Goal: Task Accomplishment & Management: Manage account settings

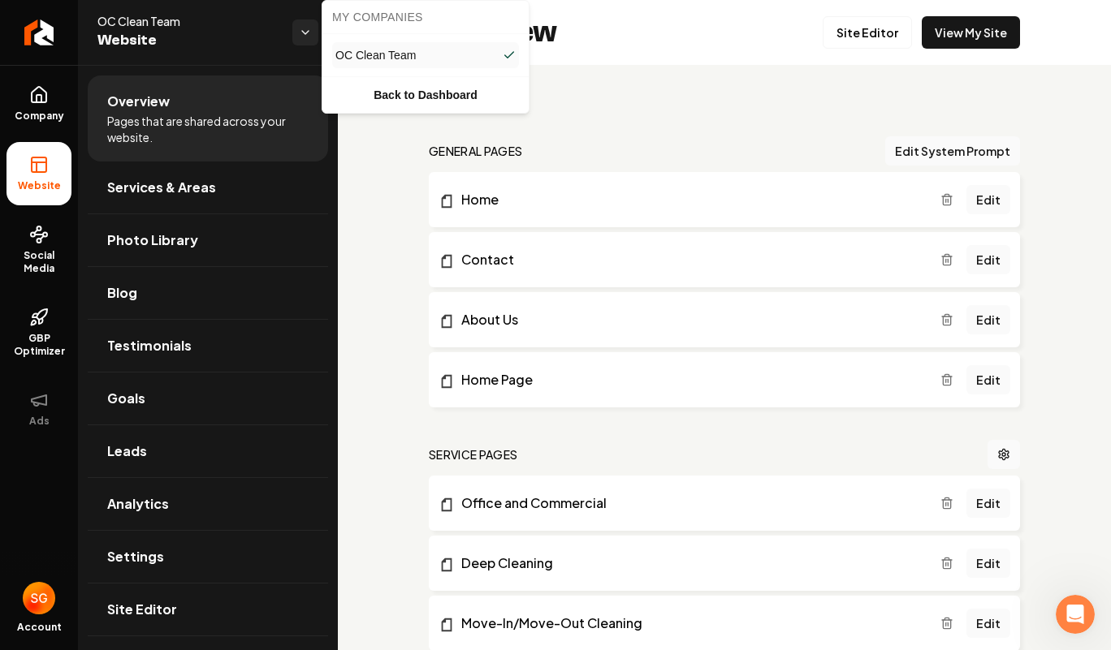
click at [302, 28] on html "Company Website Social Media GBP Optimizer Ads Account OC Clean Team Website Ov…" at bounding box center [555, 325] width 1111 height 650
click at [376, 189] on html "Company Website Social Media GBP Optimizer Ads Account OC Clean Team Website Ov…" at bounding box center [555, 325] width 1111 height 650
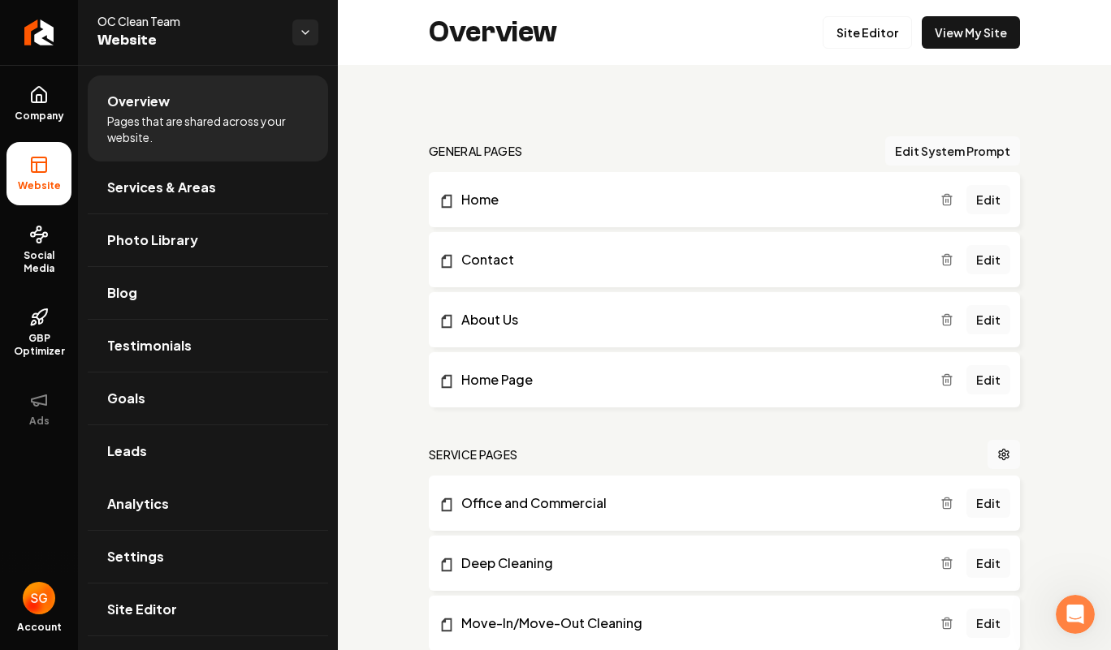
click at [142, 503] on span "Analytics" at bounding box center [138, 503] width 62 height 19
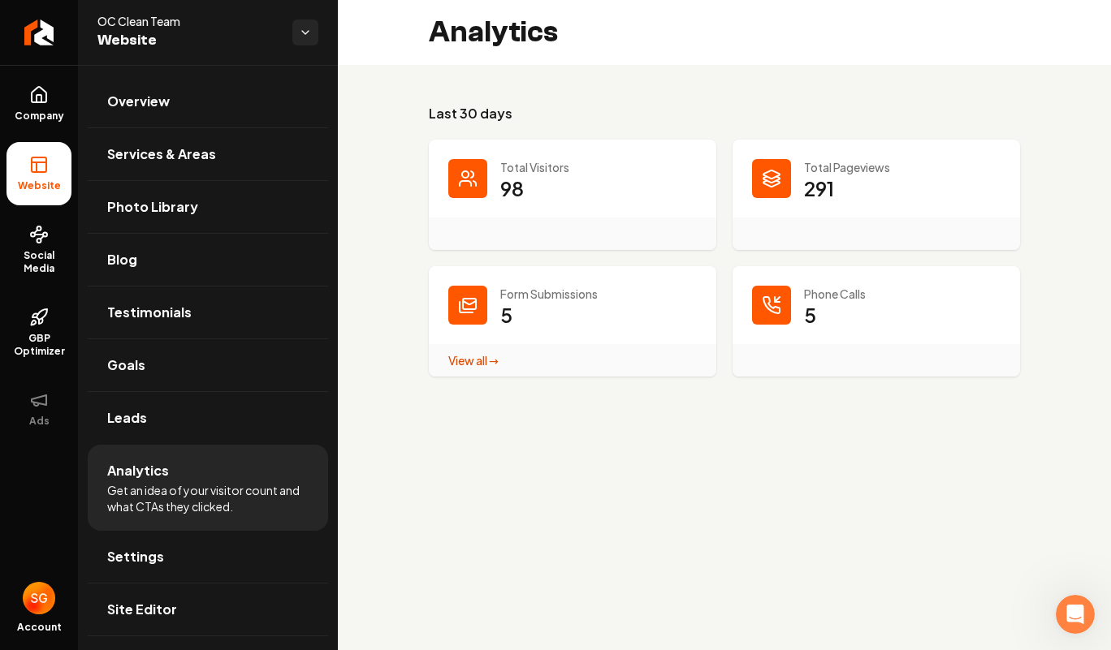
click at [152, 559] on span "Settings" at bounding box center [135, 556] width 57 height 19
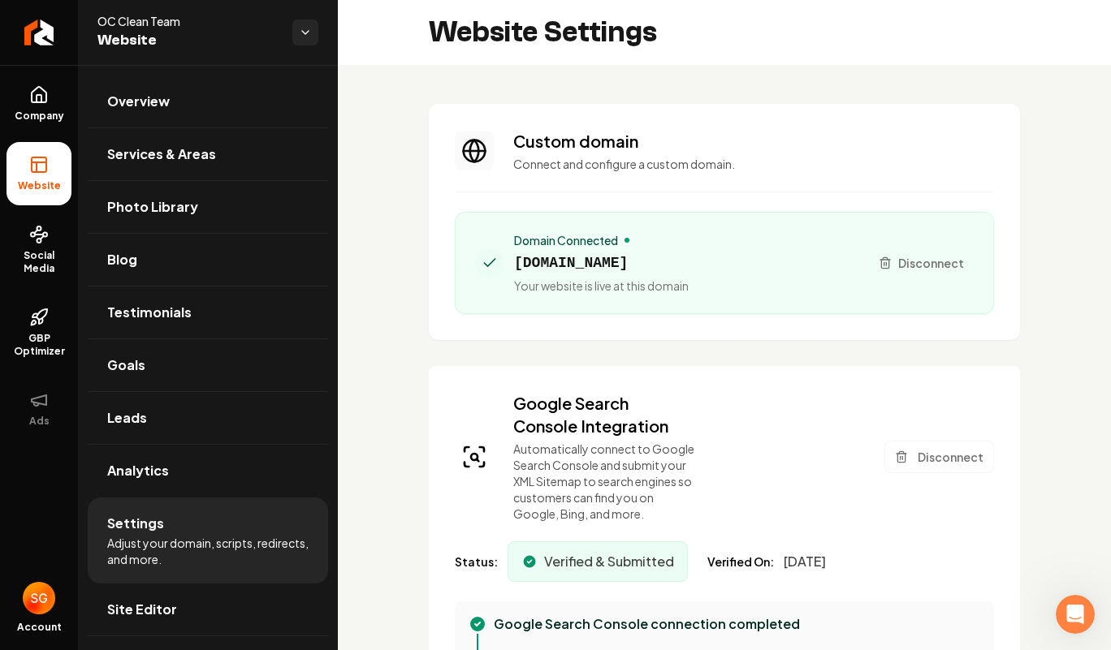
click at [205, 551] on span "Adjust your domain, scripts, redirects, and more." at bounding box center [207, 551] width 201 height 32
click at [166, 113] on link "Overview" at bounding box center [208, 101] width 240 height 52
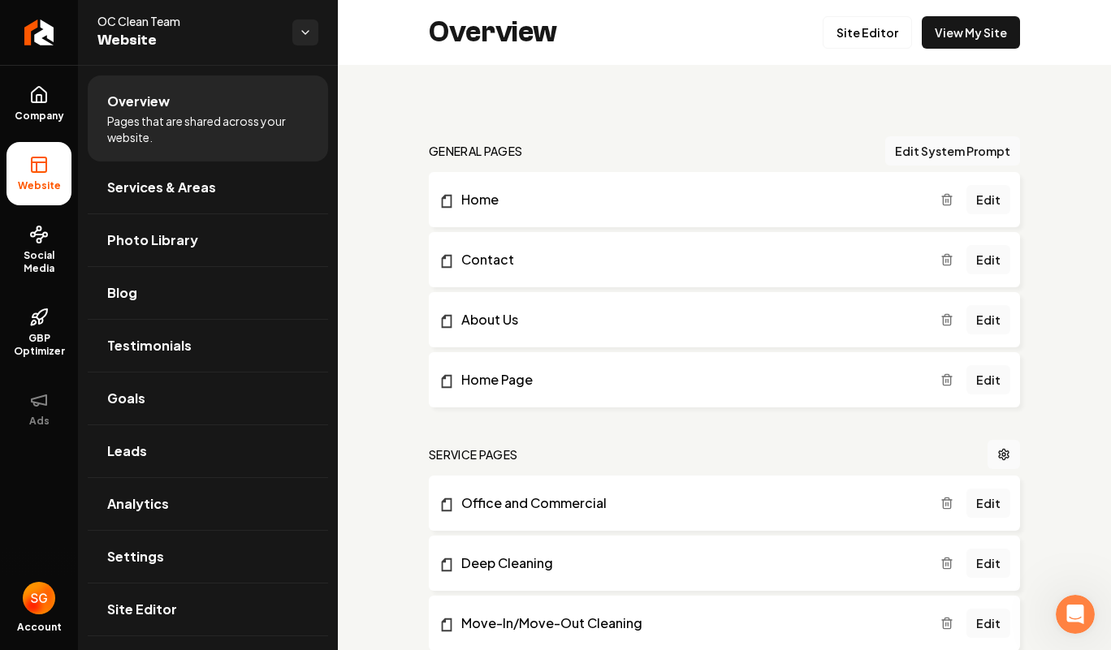
scroll to position [252, 0]
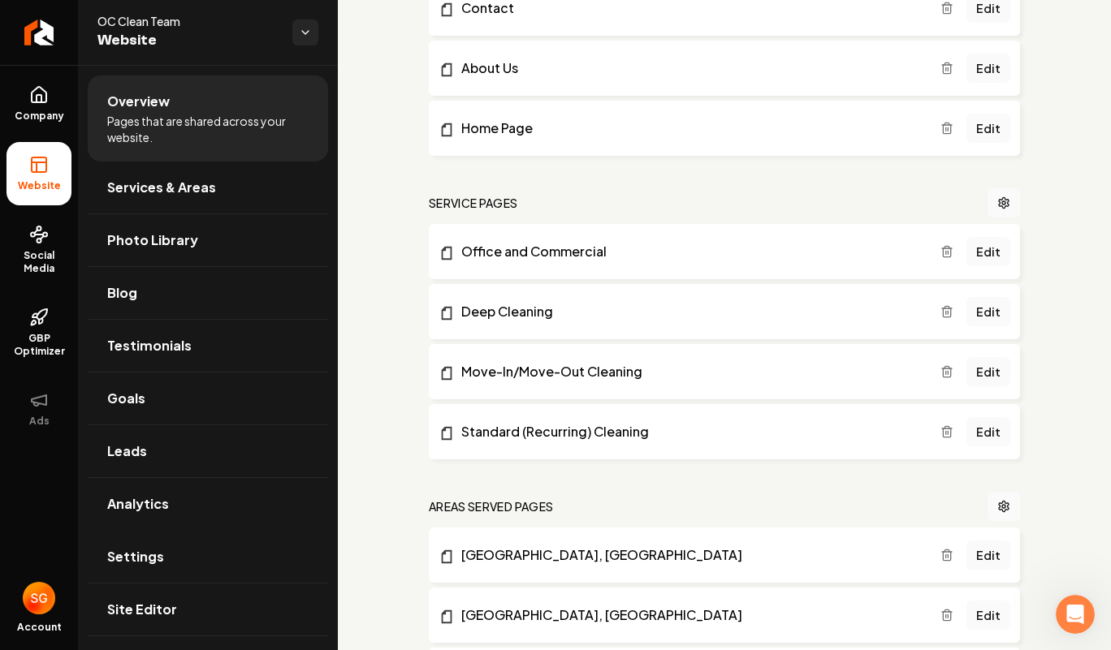
click at [159, 561] on span "Settings" at bounding box center [135, 556] width 57 height 19
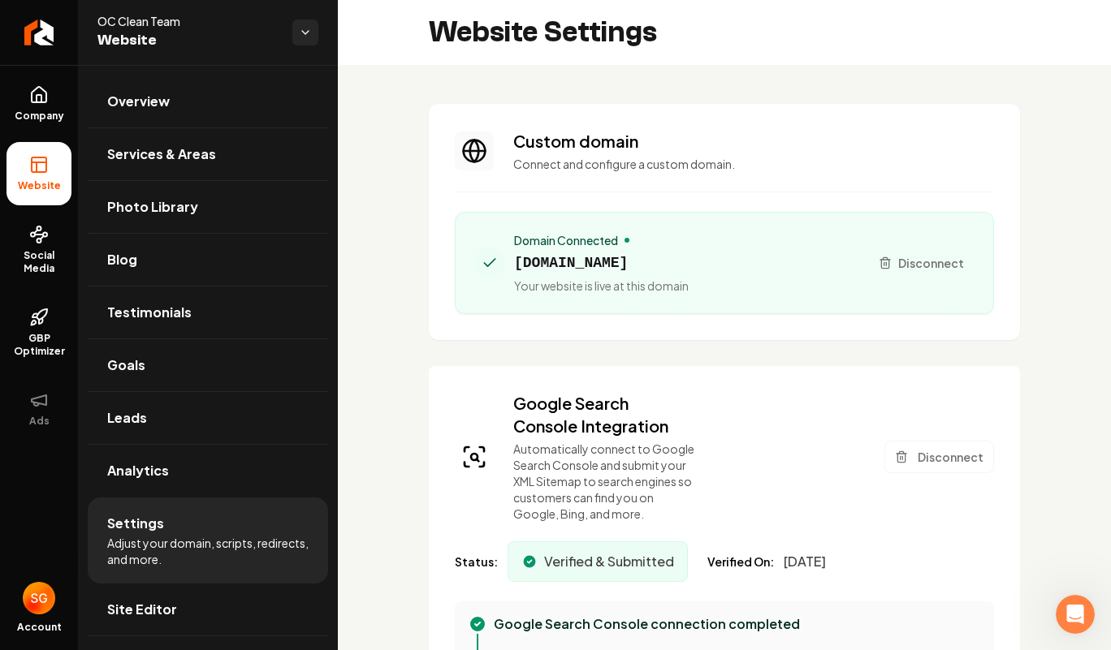
click at [36, 35] on icon "Return to dashboard" at bounding box center [38, 32] width 13 height 13
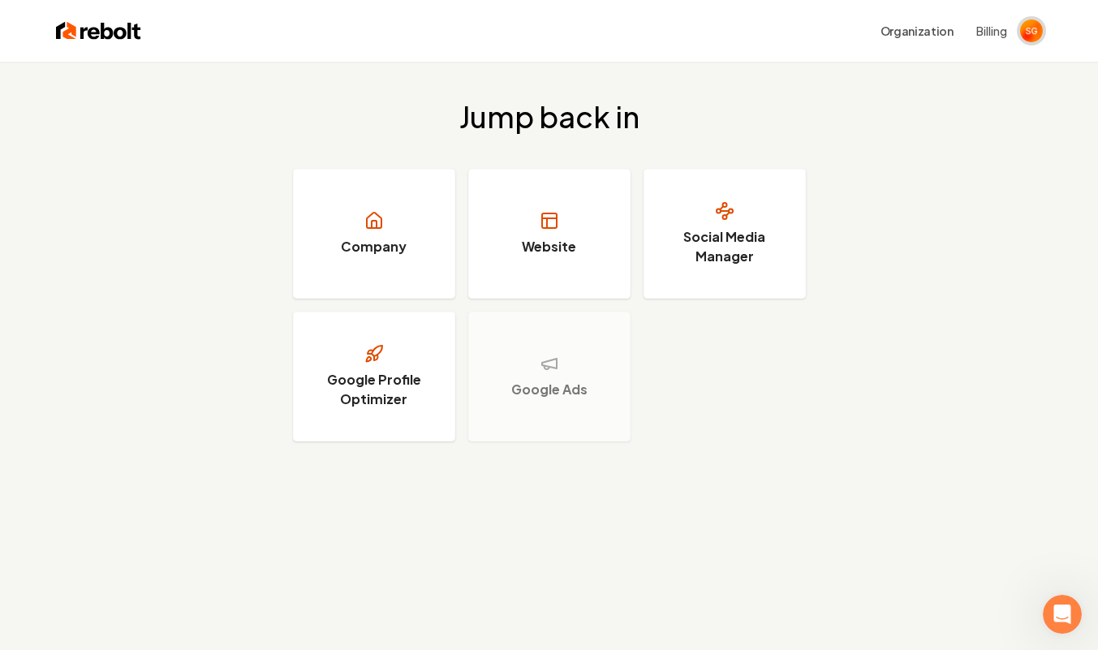
click at [1040, 29] on img "Open user button" at bounding box center [1031, 30] width 23 height 23
click at [468, 75] on div "Jump back in Company Website Social Media Manager Google Profile Optimizer Goog…" at bounding box center [549, 271] width 1098 height 419
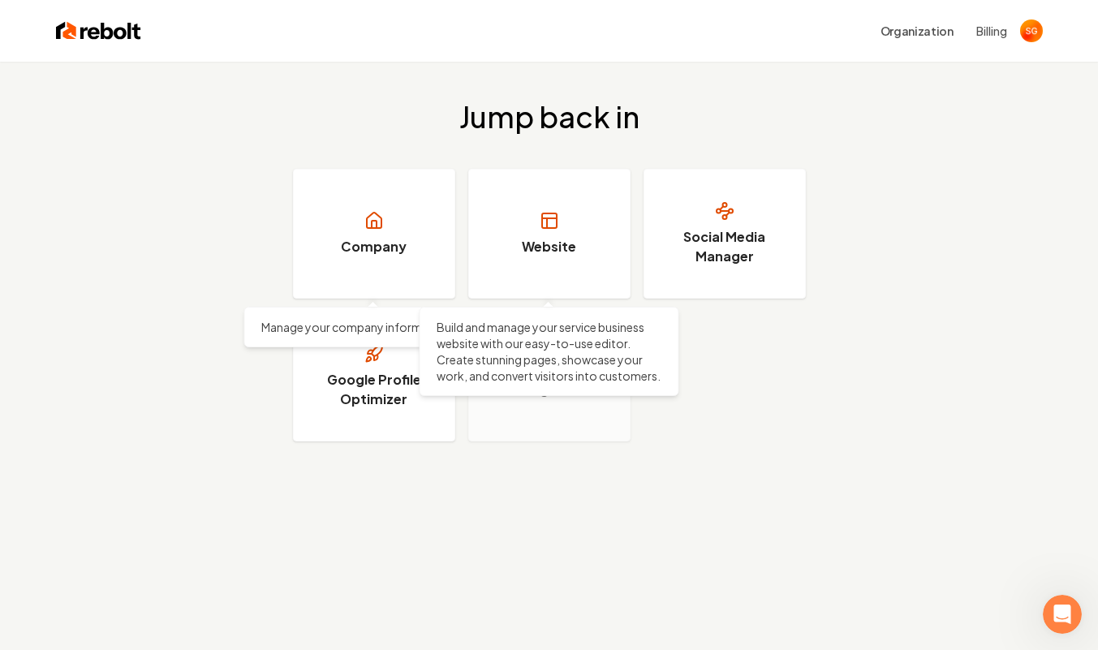
click at [524, 237] on h3 "Website" at bounding box center [549, 246] width 54 height 19
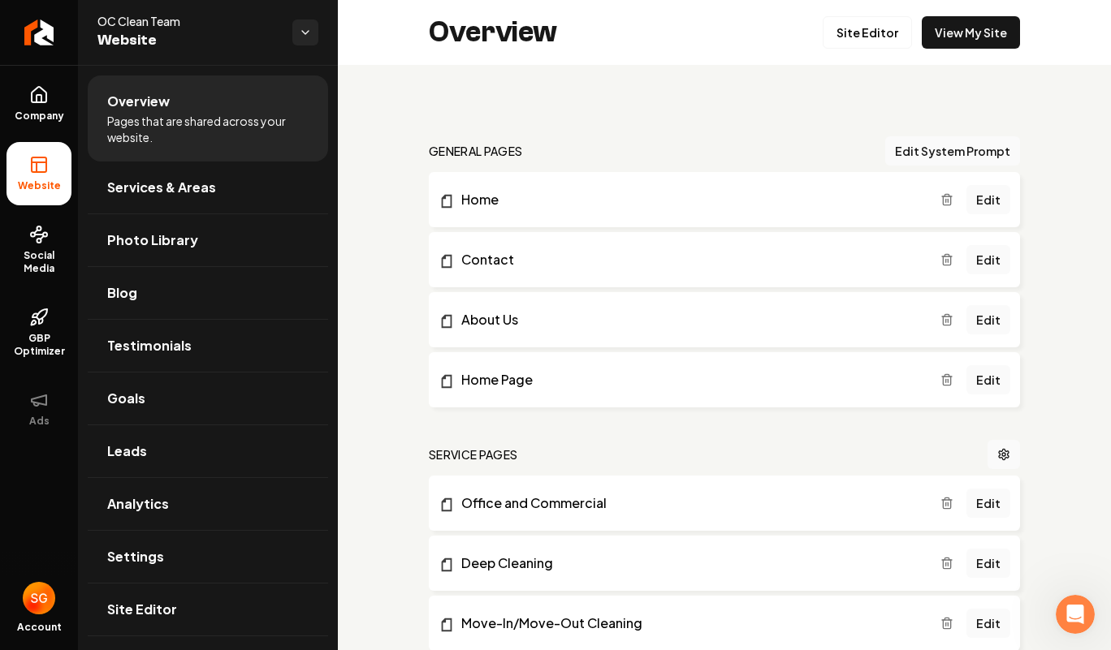
click at [51, 340] on span "GBP Optimizer" at bounding box center [38, 345] width 65 height 26
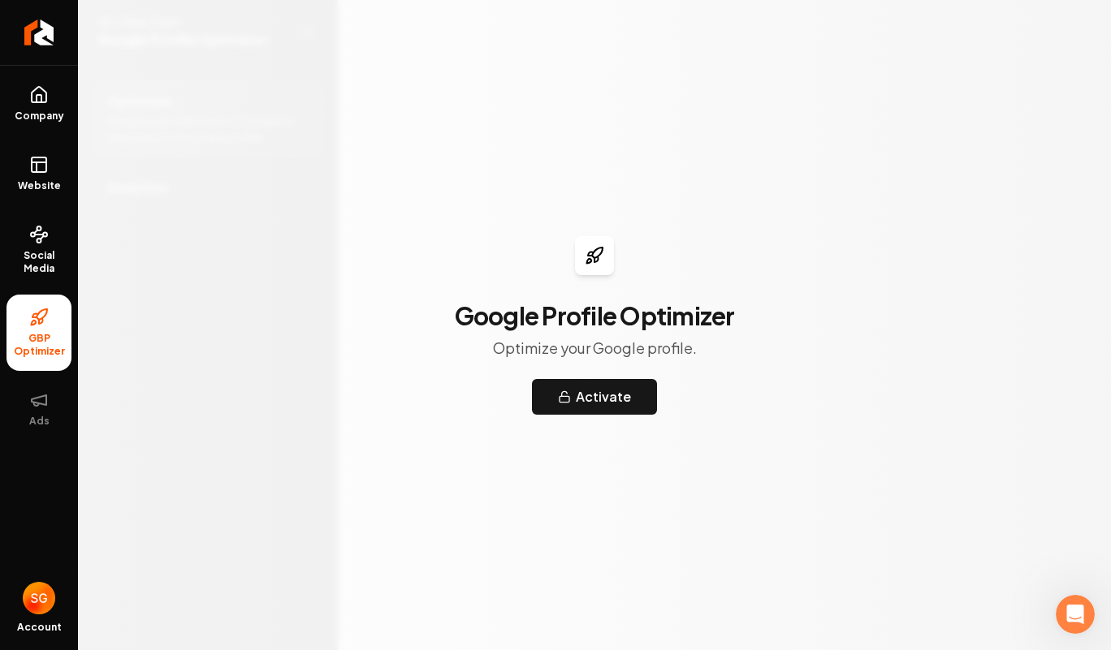
click at [546, 390] on button "Activate" at bounding box center [594, 397] width 125 height 36
click at [575, 389] on button "Activate" at bounding box center [594, 397] width 125 height 36
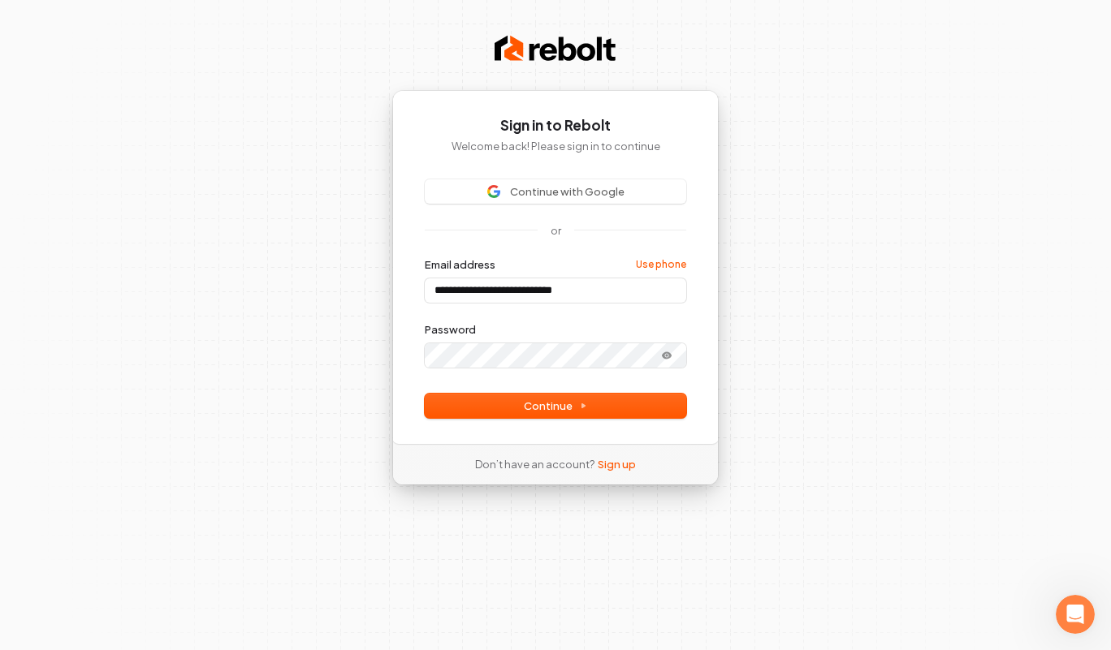
type input "**********"
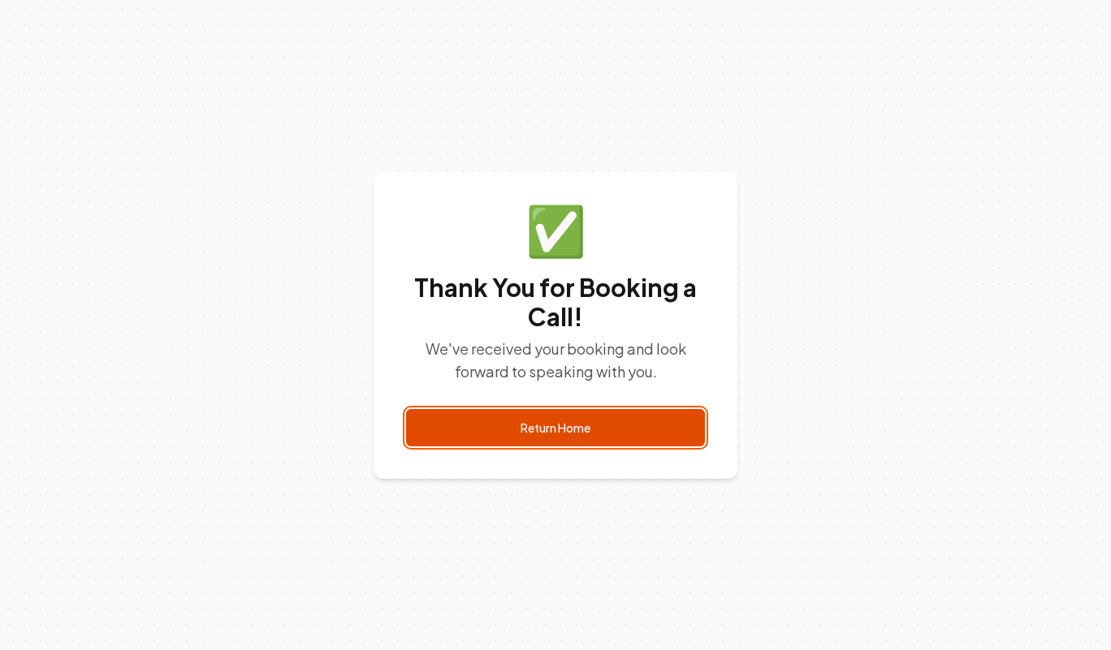
click at [603, 416] on link "Return Home" at bounding box center [555, 427] width 299 height 37
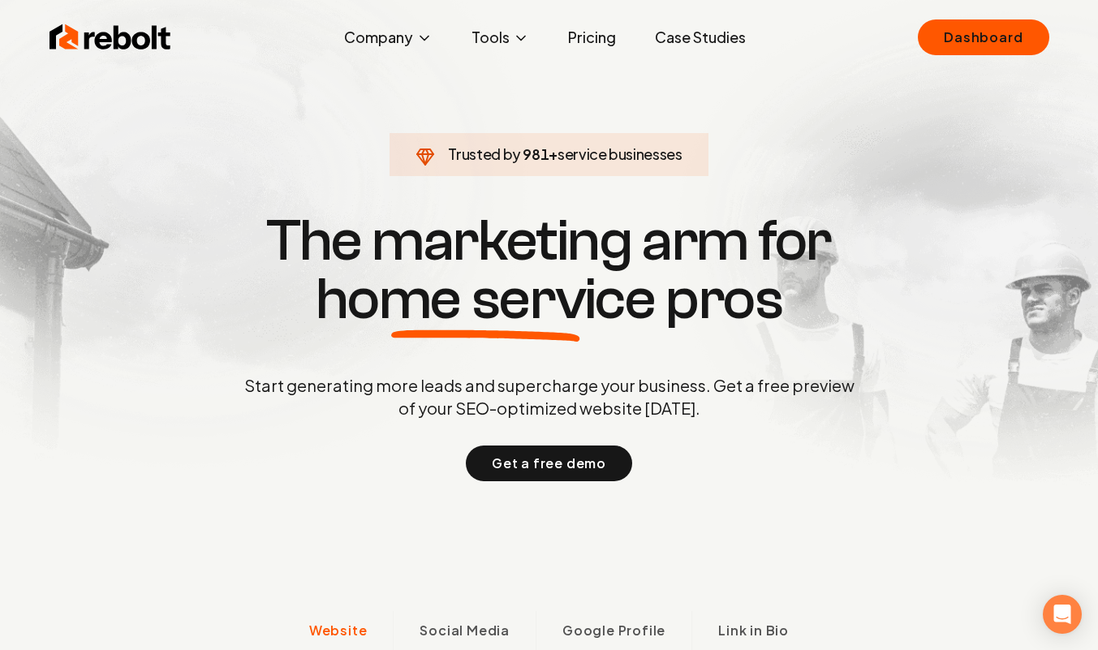
click at [934, 40] on link "Dashboard" at bounding box center [983, 37] width 131 height 36
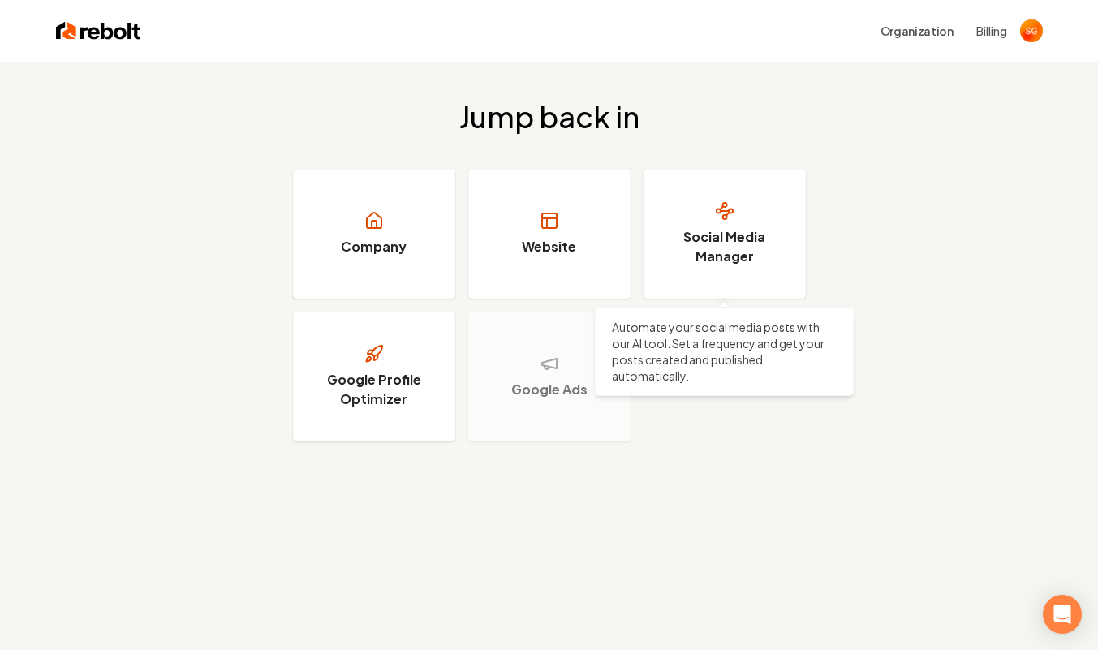
click at [684, 257] on h3 "Social Media Manager" at bounding box center [725, 246] width 122 height 39
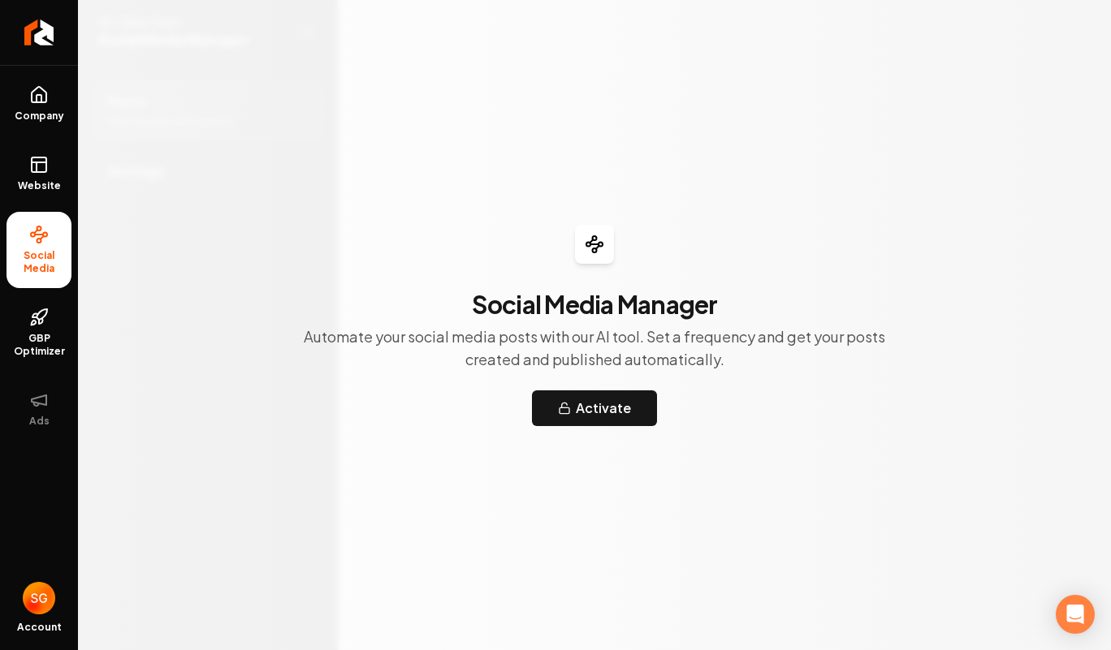
click at [71, 338] on ul "Company Website Social Media GBP Optimizer Ads" at bounding box center [39, 256] width 78 height 382
click at [32, 431] on button "Ads" at bounding box center [38, 408] width 65 height 63
click at [37, 407] on icon at bounding box center [38, 399] width 19 height 19
click at [35, 351] on span "GBP Optimizer" at bounding box center [38, 345] width 65 height 26
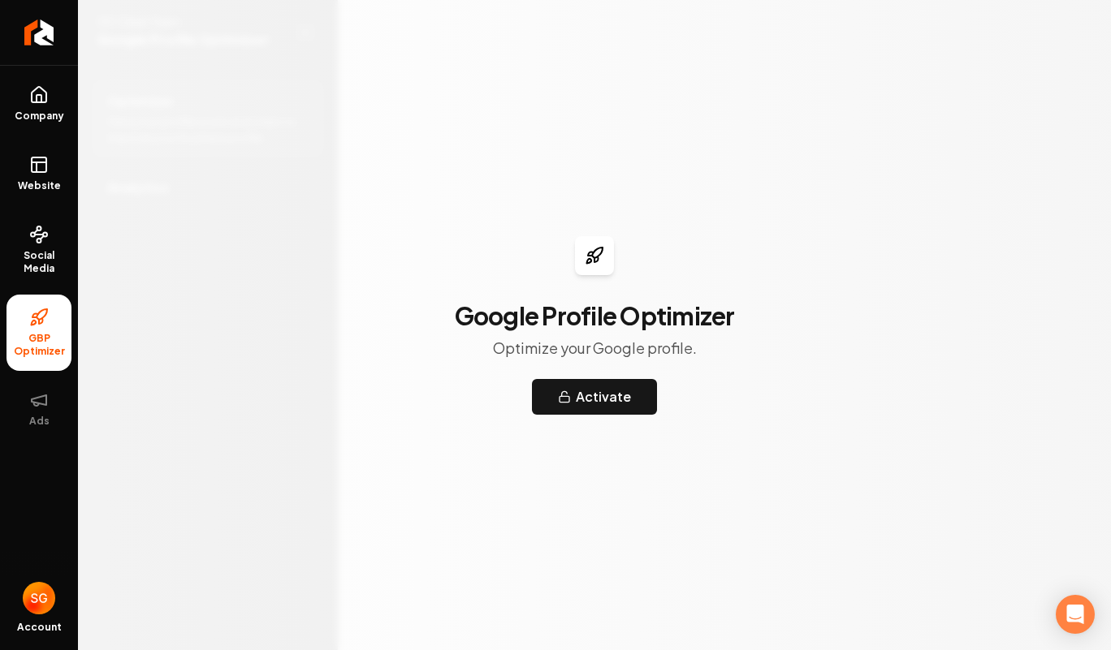
click at [43, 314] on icon at bounding box center [38, 317] width 19 height 19
click at [34, 184] on span "Website" at bounding box center [39, 185] width 56 height 13
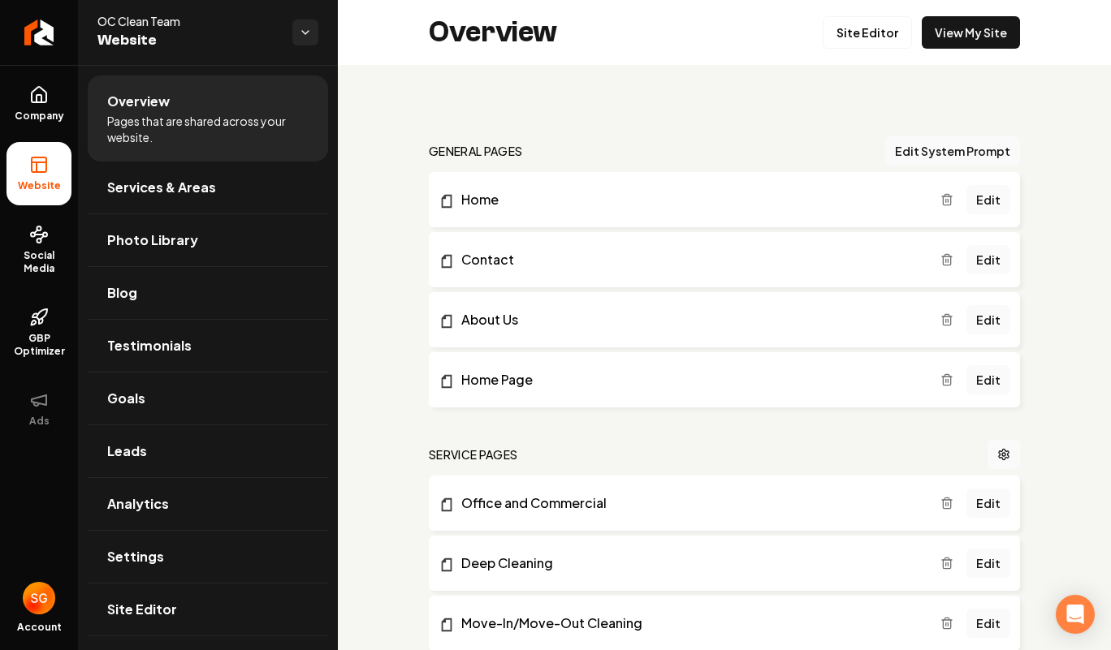
click at [308, 41] on html "Company Website Social Media GBP Optimizer Ads Account OC Clean Team Website Ov…" at bounding box center [555, 325] width 1111 height 650
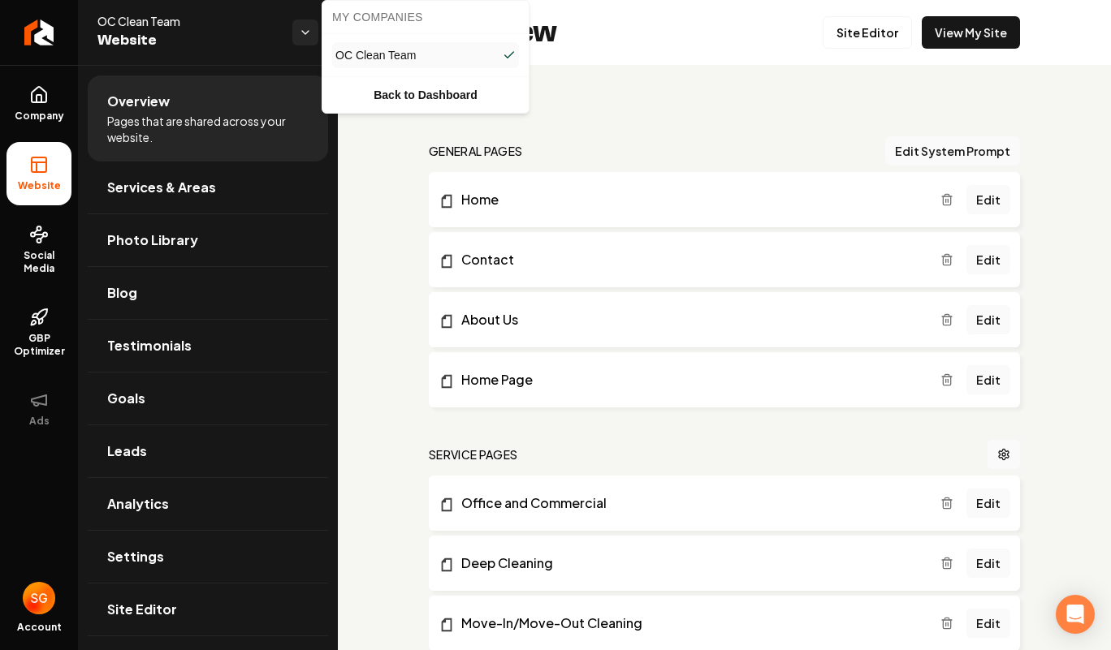
click at [301, 46] on html "Company Website Social Media GBP Optimizer Ads Account OC Clean Team Website Ov…" at bounding box center [555, 325] width 1111 height 650
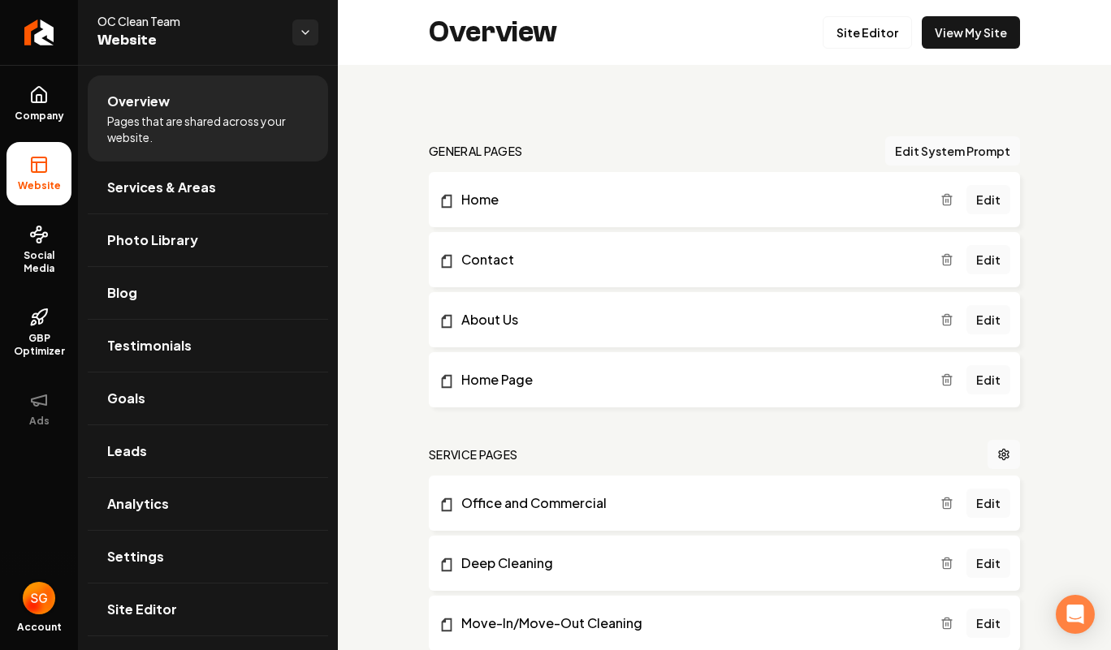
click at [38, 597] on img "Open user button" at bounding box center [39, 598] width 32 height 32
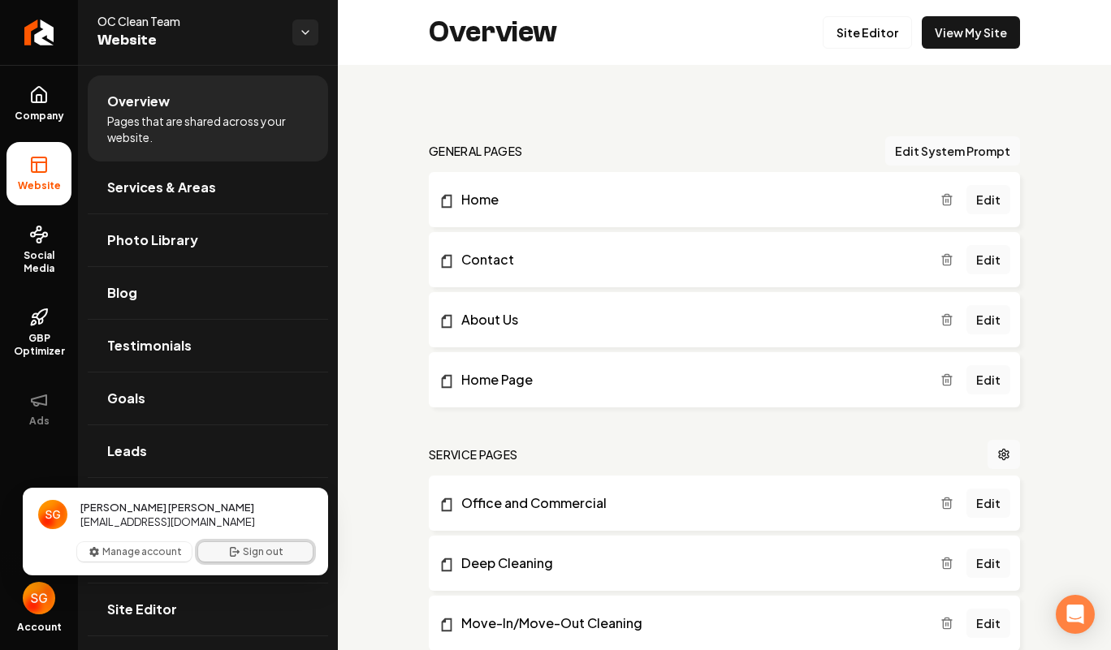
click at [232, 550] on icon "User button popover" at bounding box center [234, 552] width 13 height 13
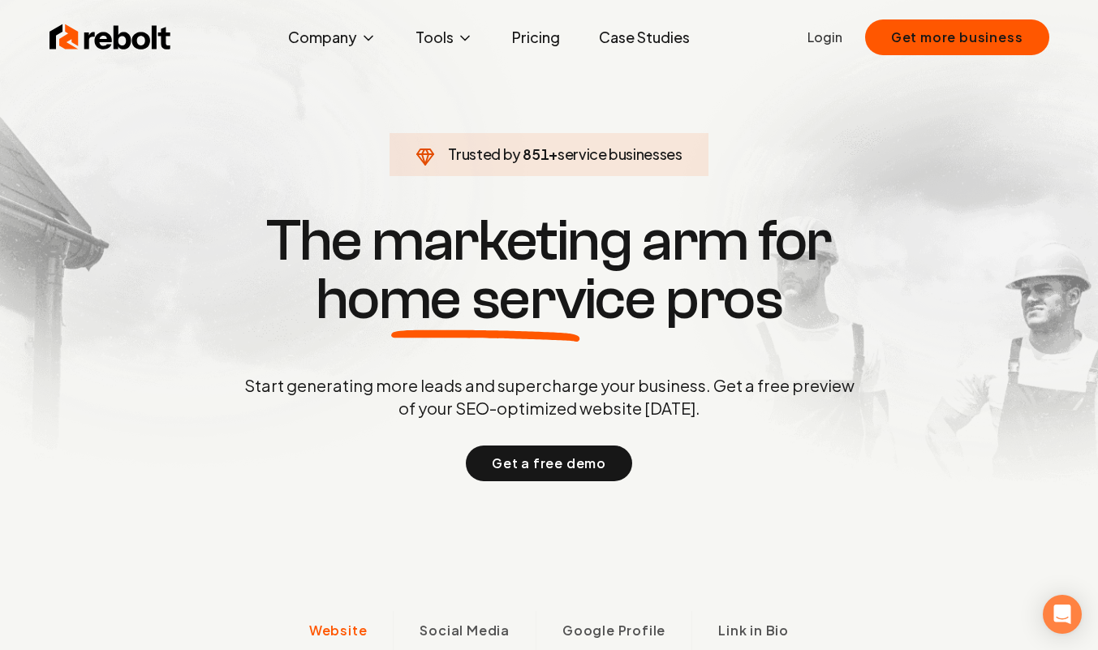
click at [830, 42] on link "Login" at bounding box center [825, 37] width 35 height 19
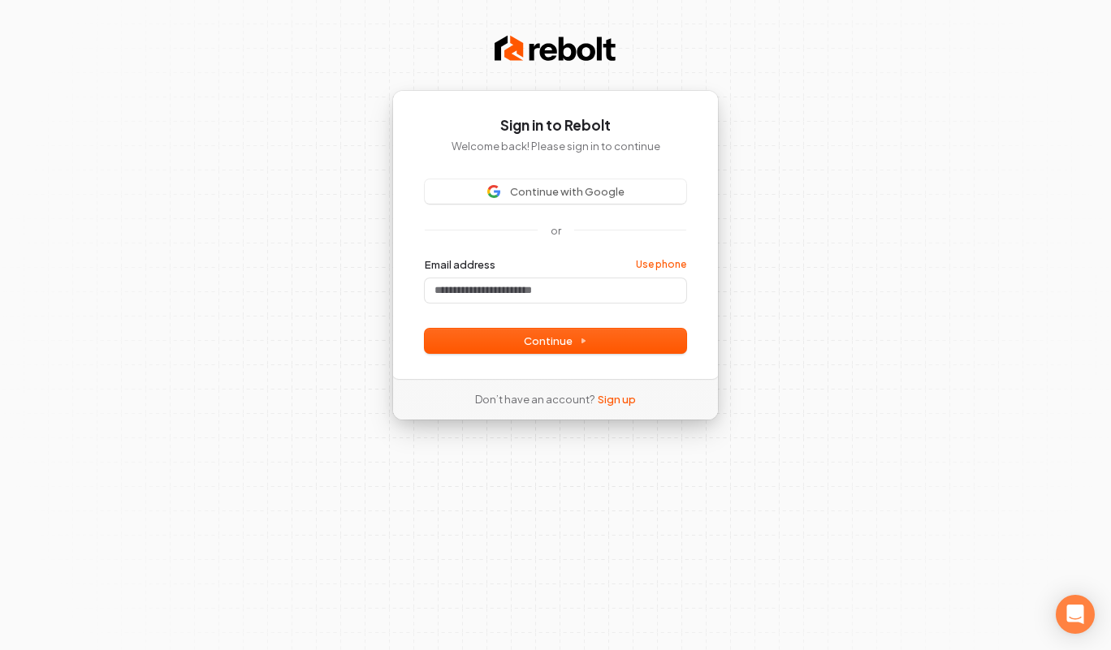
click at [515, 277] on div "Email address Use phone" at bounding box center [555, 279] width 261 height 45
click at [509, 289] on input "Email address" at bounding box center [555, 290] width 261 height 24
click at [614, 292] on input "**********" at bounding box center [555, 290] width 261 height 24
click at [585, 332] on button "Continue" at bounding box center [555, 341] width 261 height 24
type input "**********"
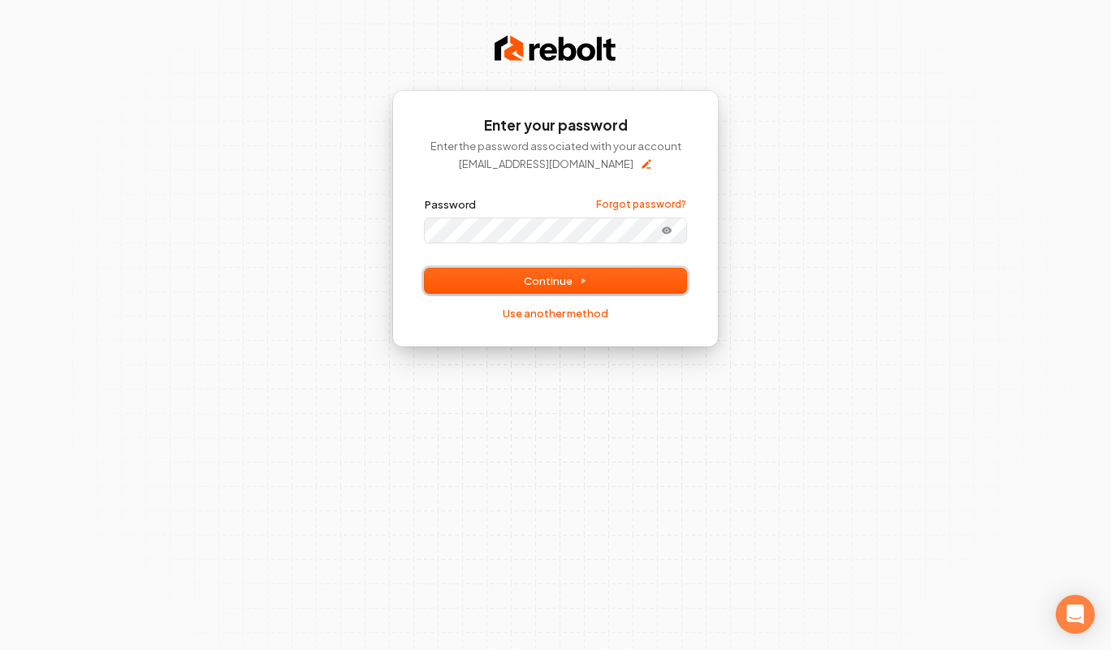
click at [538, 281] on span "Continue" at bounding box center [555, 281] width 63 height 15
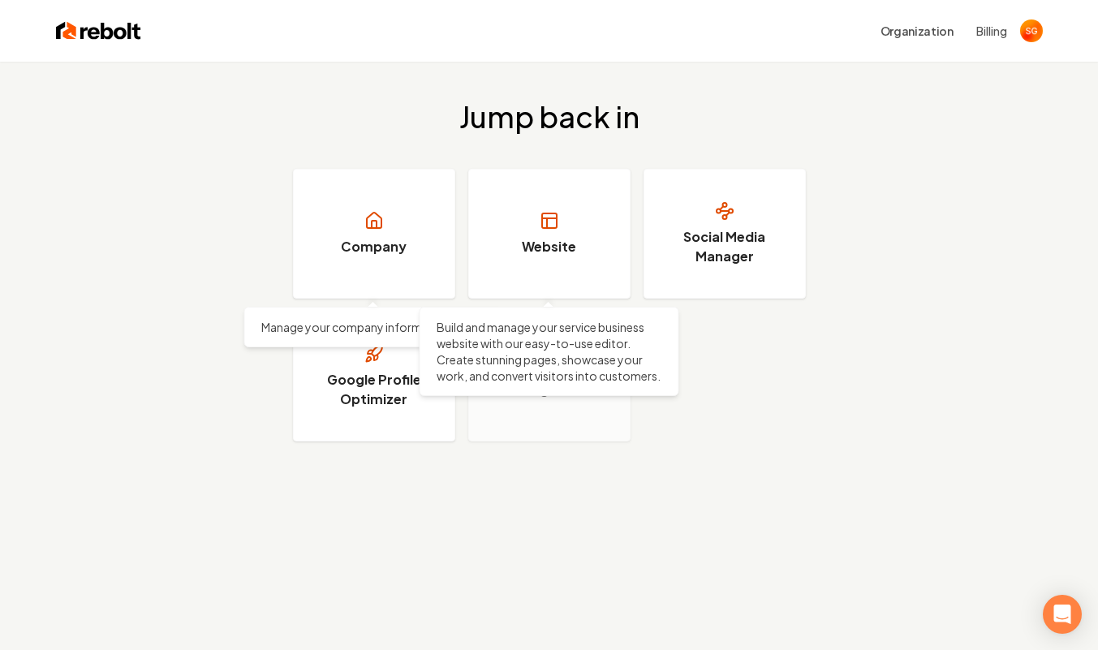
click at [514, 218] on link "Website" at bounding box center [549, 234] width 162 height 130
